Goal: Information Seeking & Learning: Learn about a topic

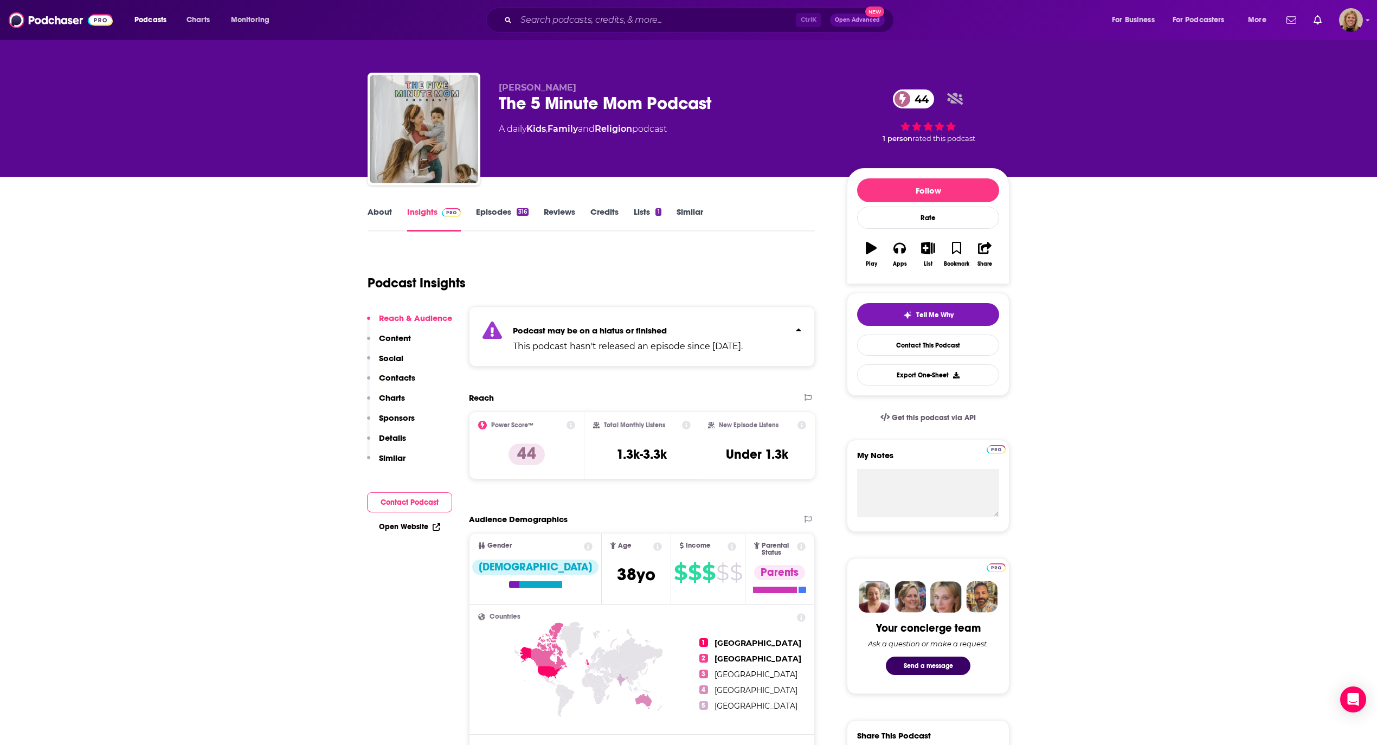
click at [560, 329] on strong "Podcast may be on a hiatus or finished" at bounding box center [590, 330] width 154 height 10
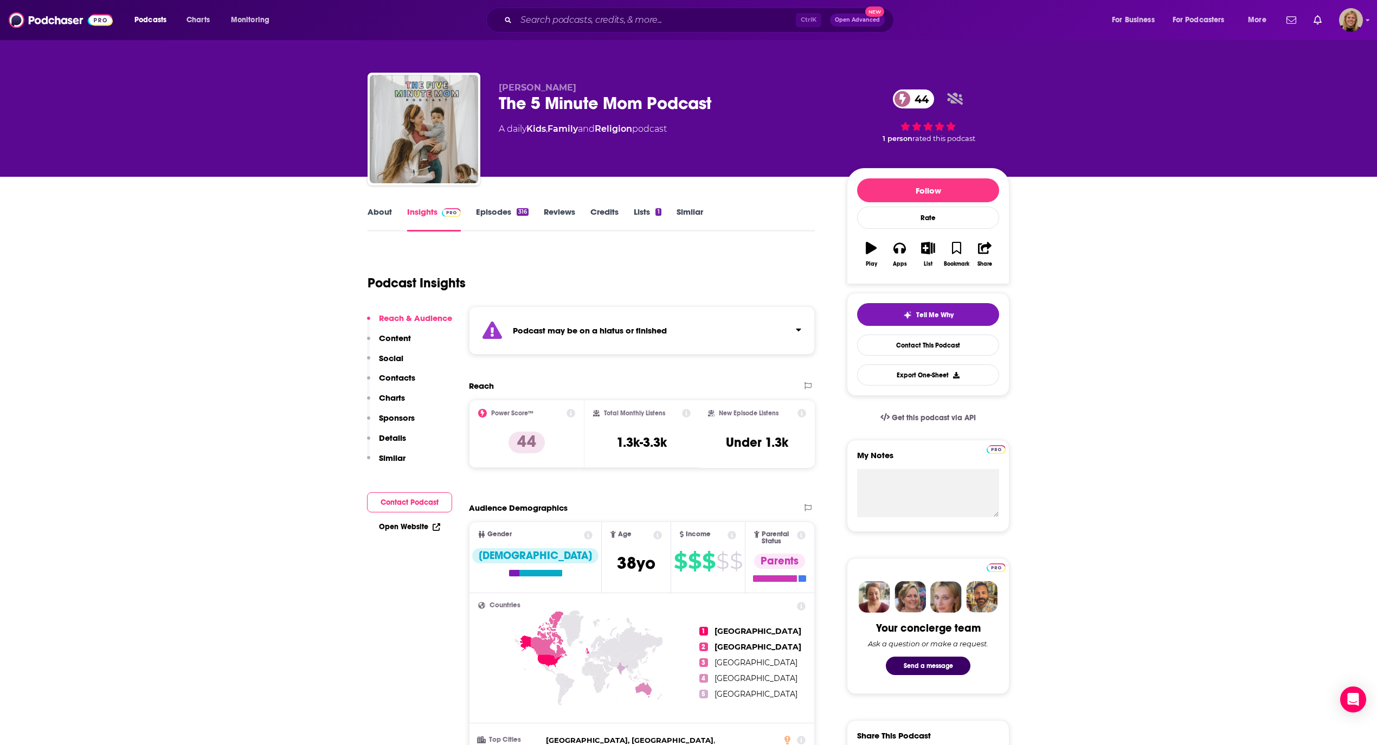
click at [688, 209] on link "Similar" at bounding box center [690, 219] width 27 height 25
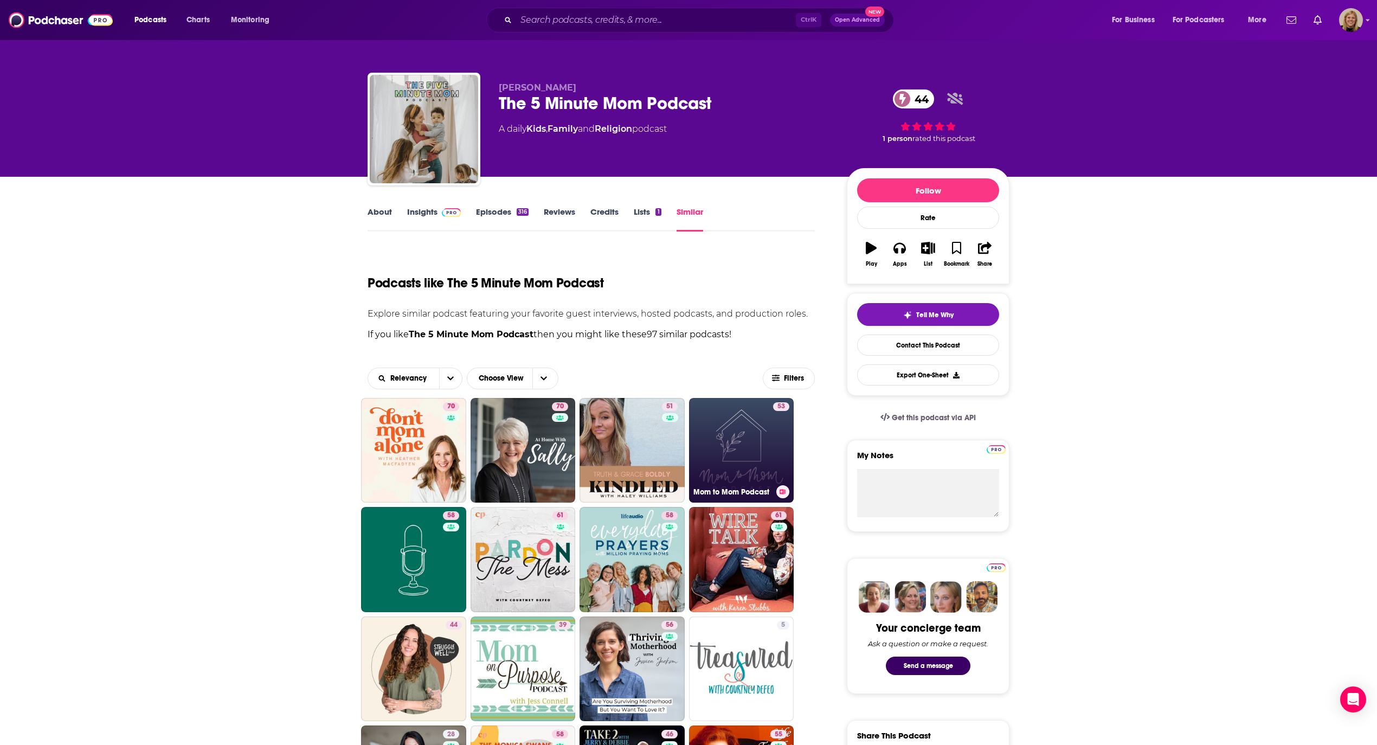
click at [731, 469] on link "53 Mom to Mom Podcast" at bounding box center [741, 450] width 105 height 105
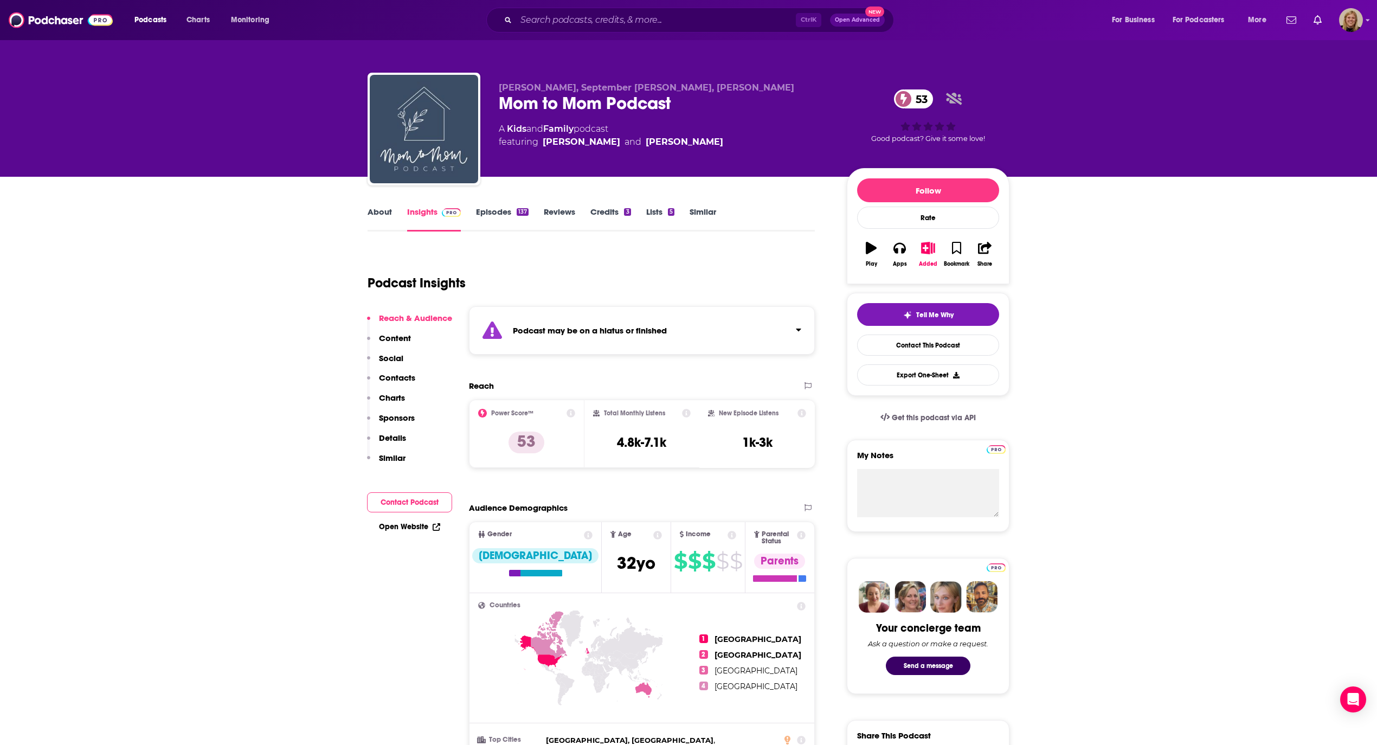
click at [382, 215] on link "About" at bounding box center [380, 219] width 24 height 25
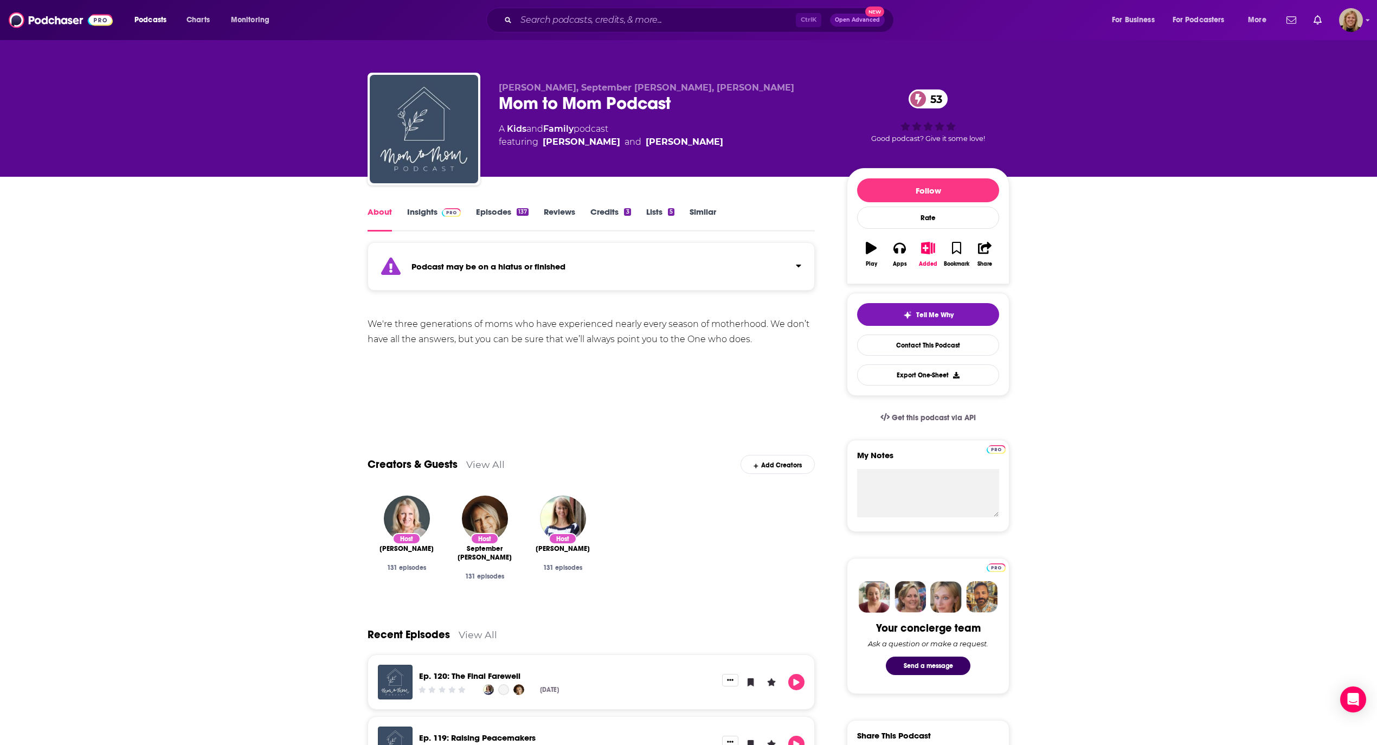
click at [438, 260] on div "Podcast may be on a hiatus or finished" at bounding box center [591, 266] width 447 height 48
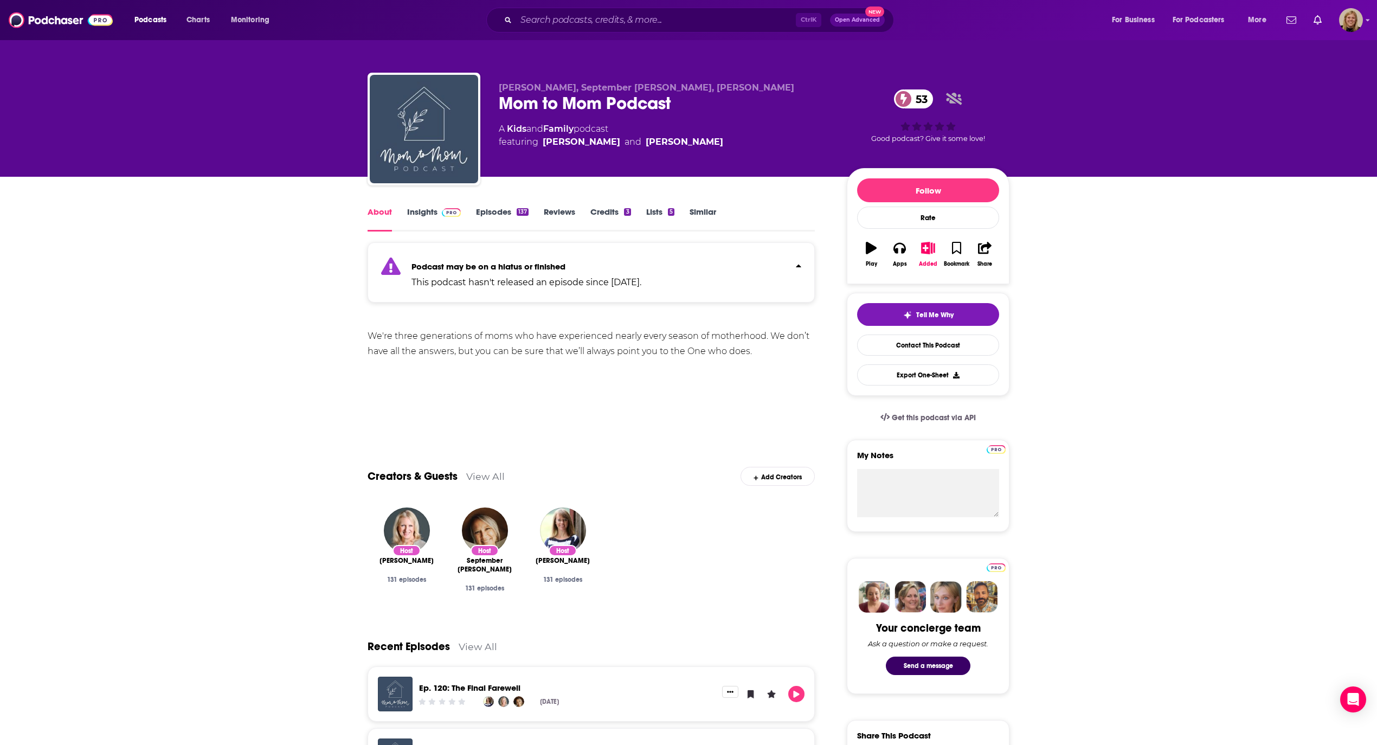
click at [438, 261] on strong "Podcast may be on a hiatus or finished" at bounding box center [489, 266] width 154 height 10
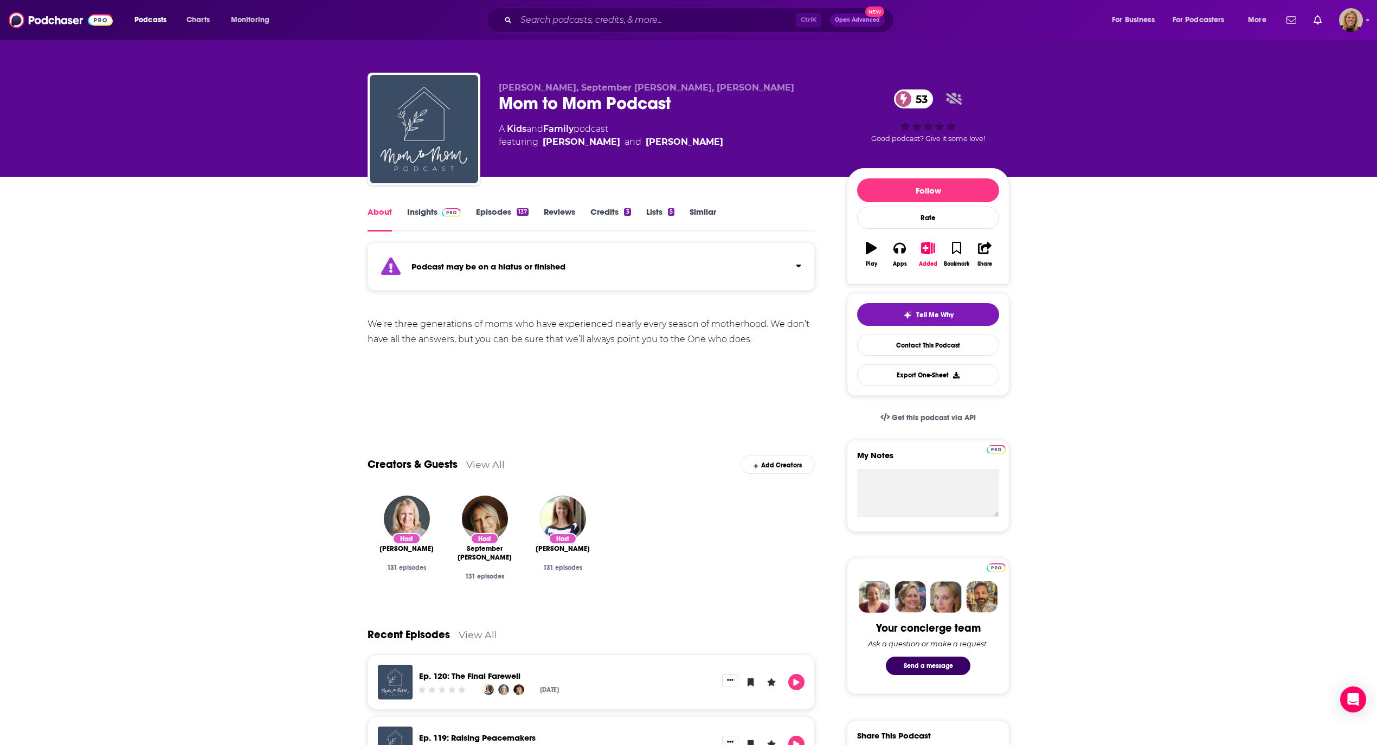
click at [482, 672] on link "Ep. 120: The Final Farewell" at bounding box center [469, 676] width 101 height 10
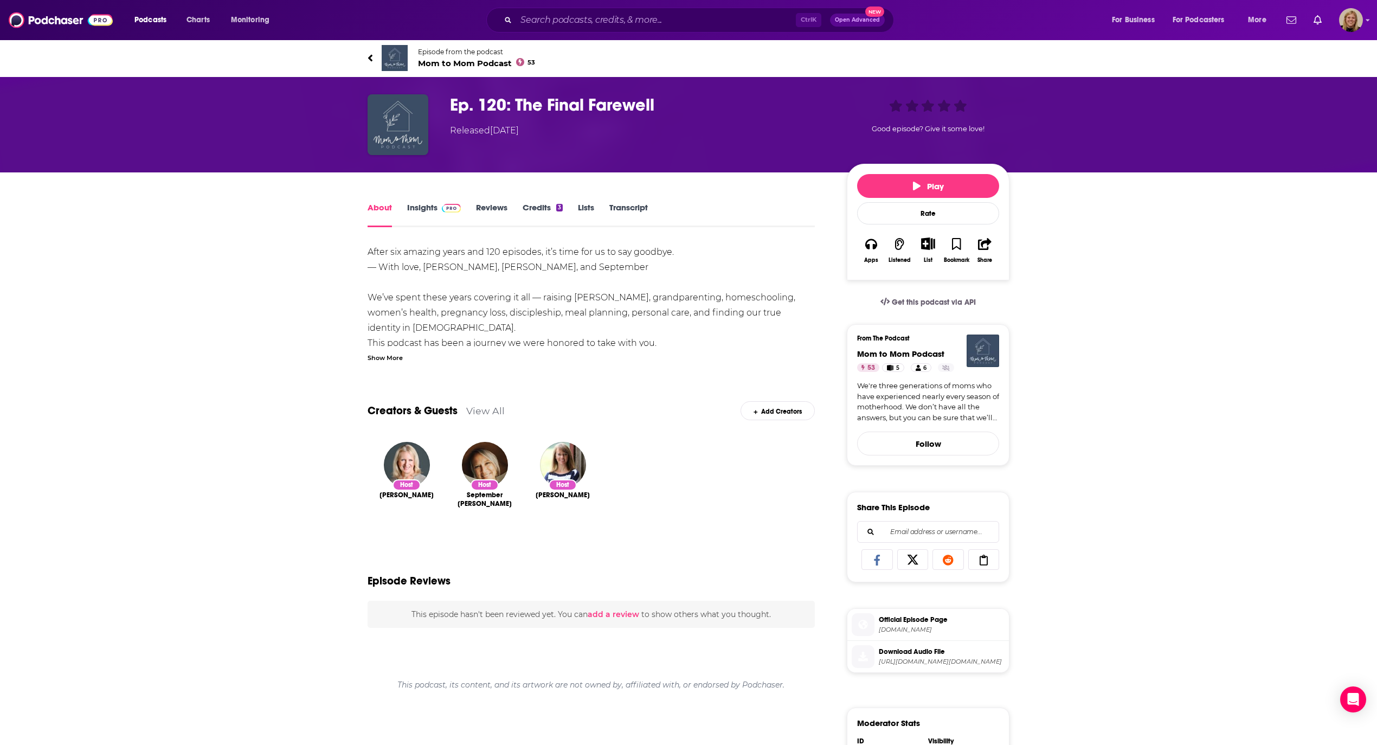
click at [388, 358] on div "Show More" at bounding box center [385, 357] width 35 height 10
